Goal: Navigation & Orientation: Find specific page/section

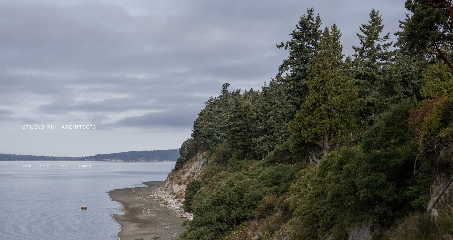
click at [28, 168] on span "work" at bounding box center [27, 166] width 8 height 5
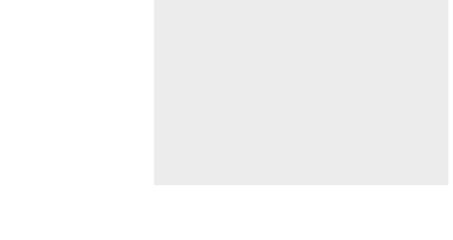
scroll to position [1633, 0]
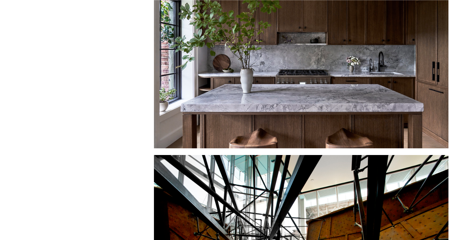
click at [294, 74] on div at bounding box center [301, 54] width 294 height 188
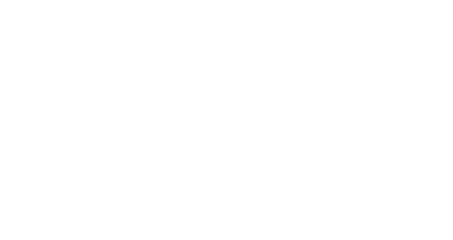
scroll to position [669, 0]
